Goal: Check status: Check status

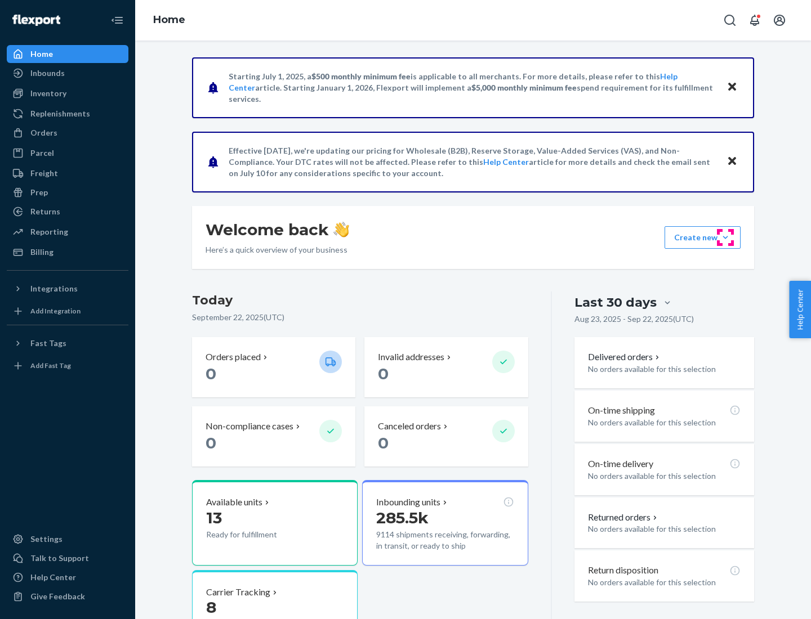
click at [725, 238] on button "Create new Create new inbound Create new order Create new product" at bounding box center [702, 237] width 76 height 23
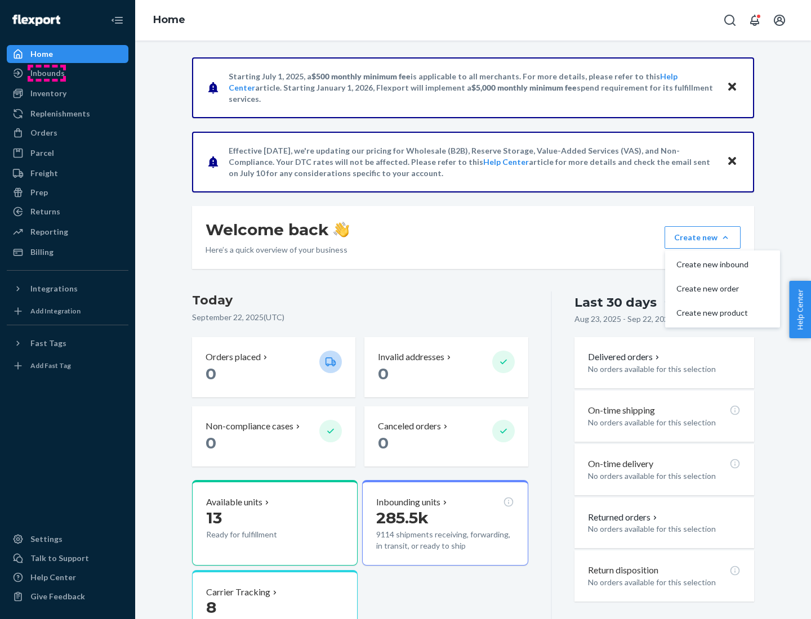
click at [47, 73] on div "Inbounds" at bounding box center [47, 73] width 34 height 11
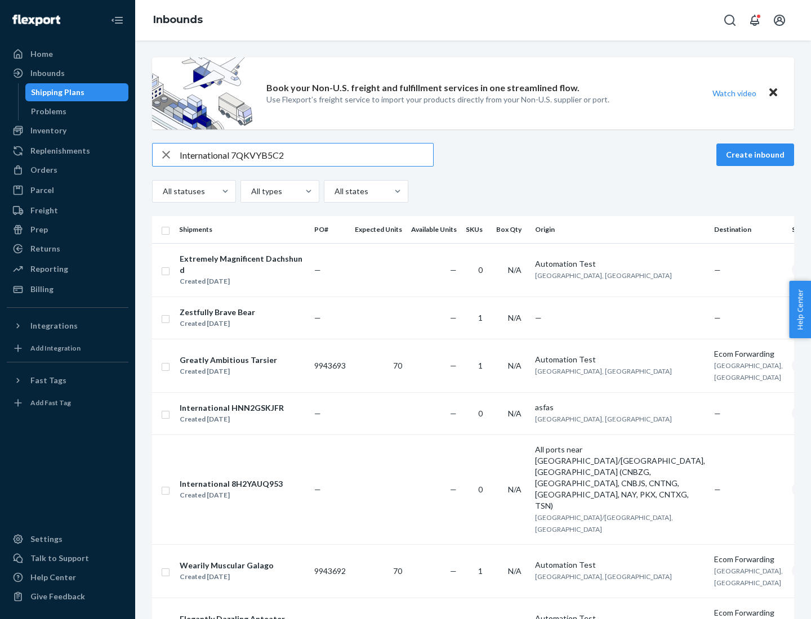
type input "International 7QKVYB5C29"
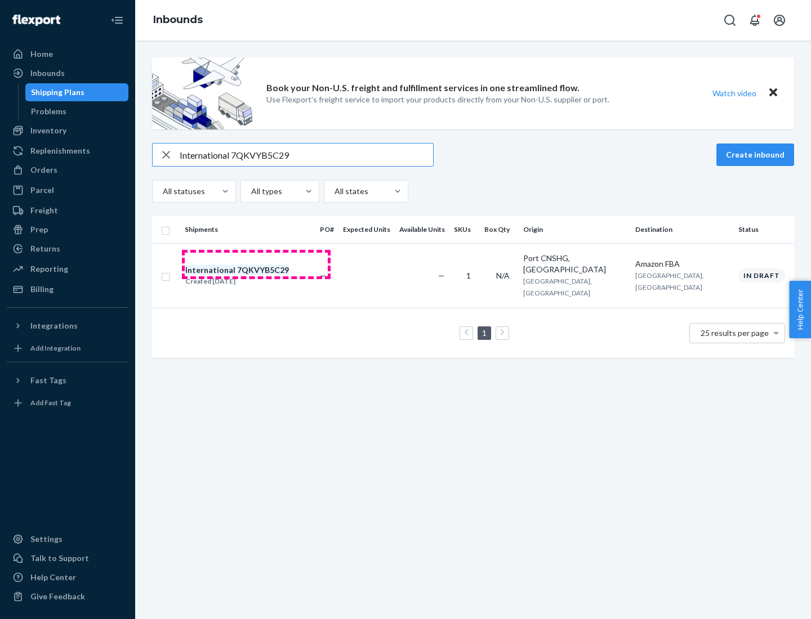
click at [256, 276] on div "Created [DATE]" at bounding box center [237, 281] width 104 height 11
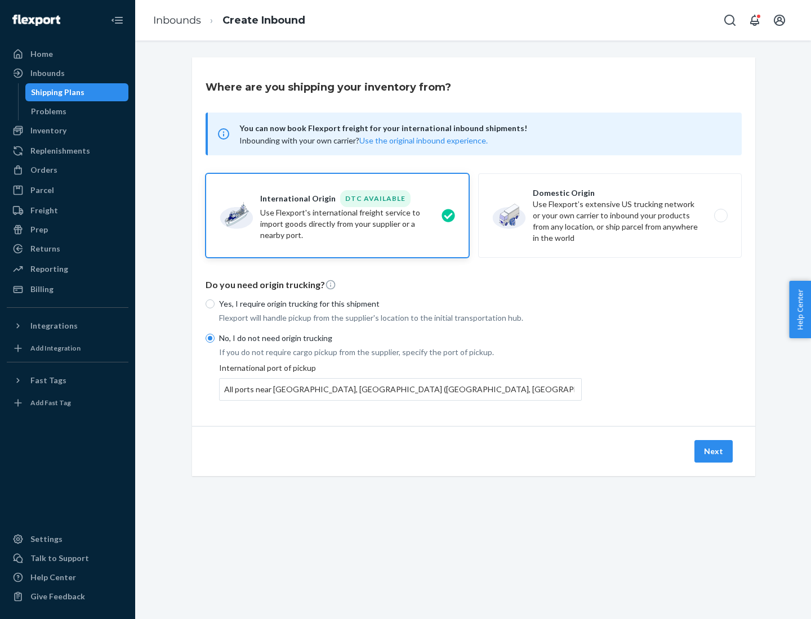
click at [714, 451] on button "Next" at bounding box center [713, 451] width 38 height 23
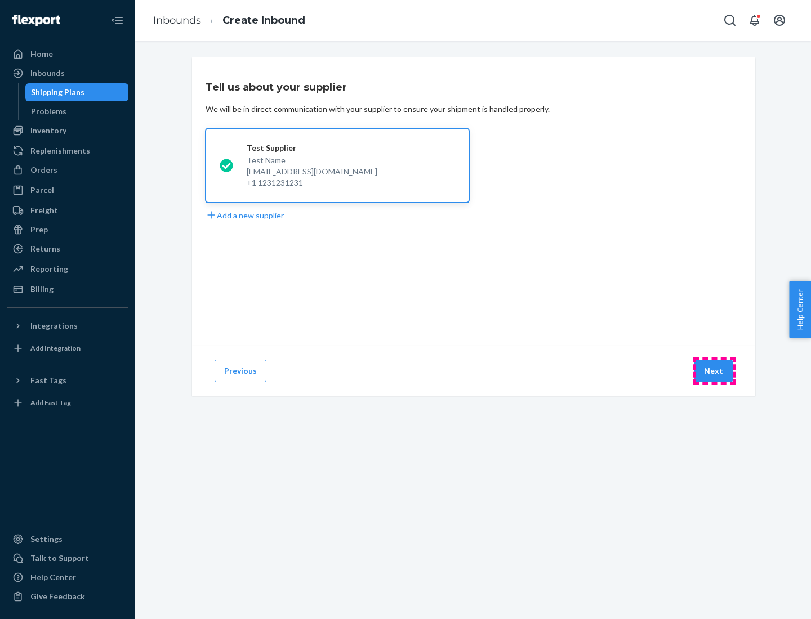
click at [714, 371] on button "Next" at bounding box center [713, 371] width 38 height 23
